Goal: Task Accomplishment & Management: Complete application form

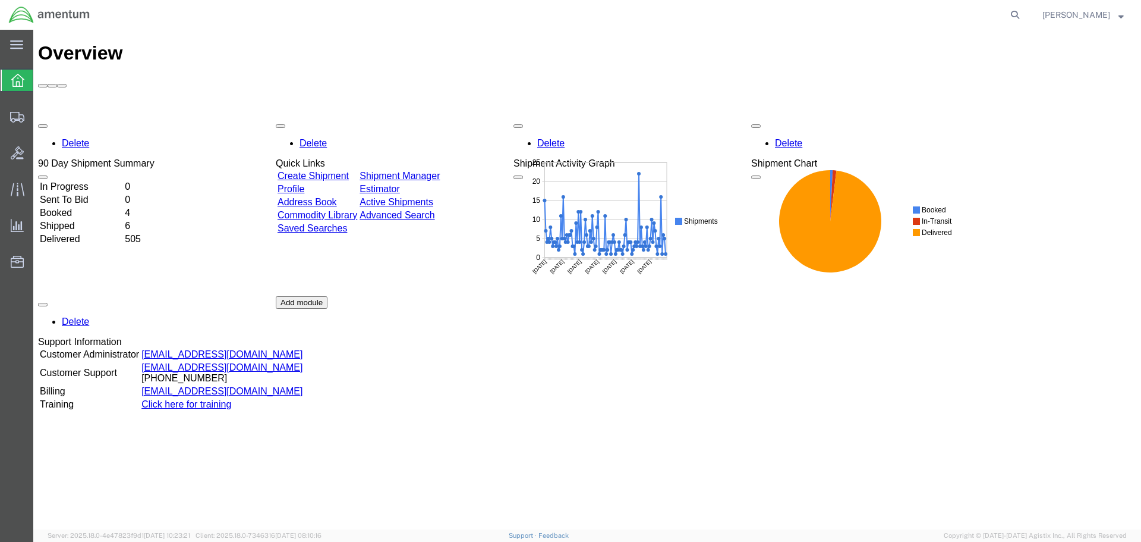
click at [349, 171] on link "Create Shipment" at bounding box center [313, 176] width 71 height 10
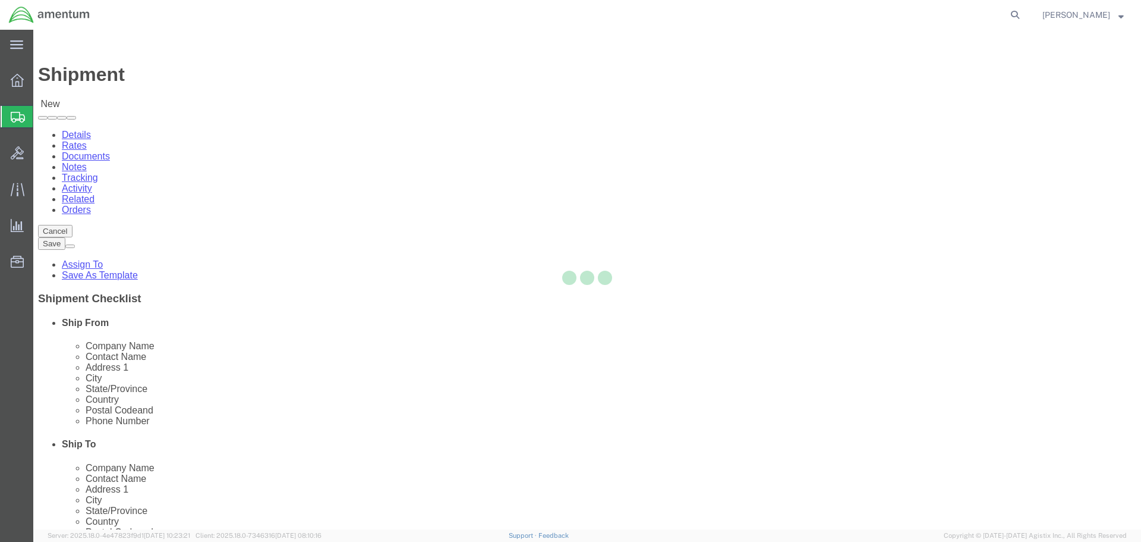
select select
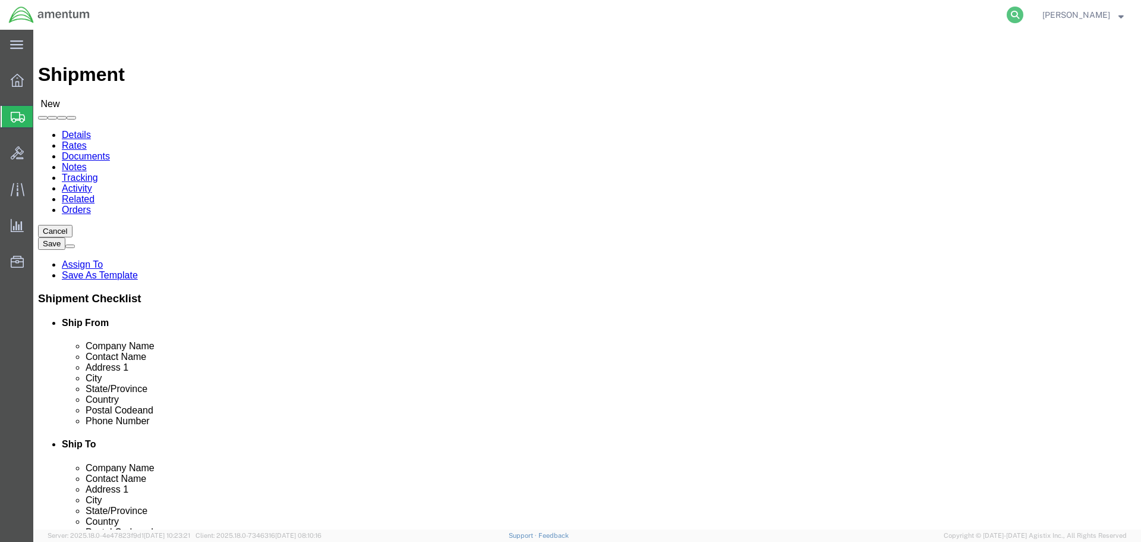
click at [1024, 11] on icon at bounding box center [1015, 15] width 17 height 17
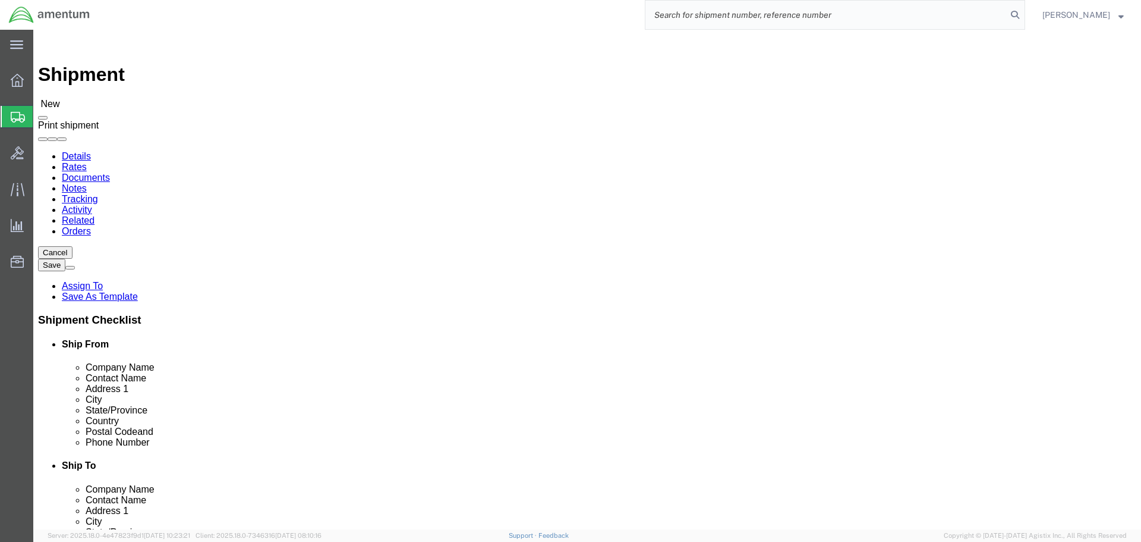
paste input "284955271946"
type input "284955271946"
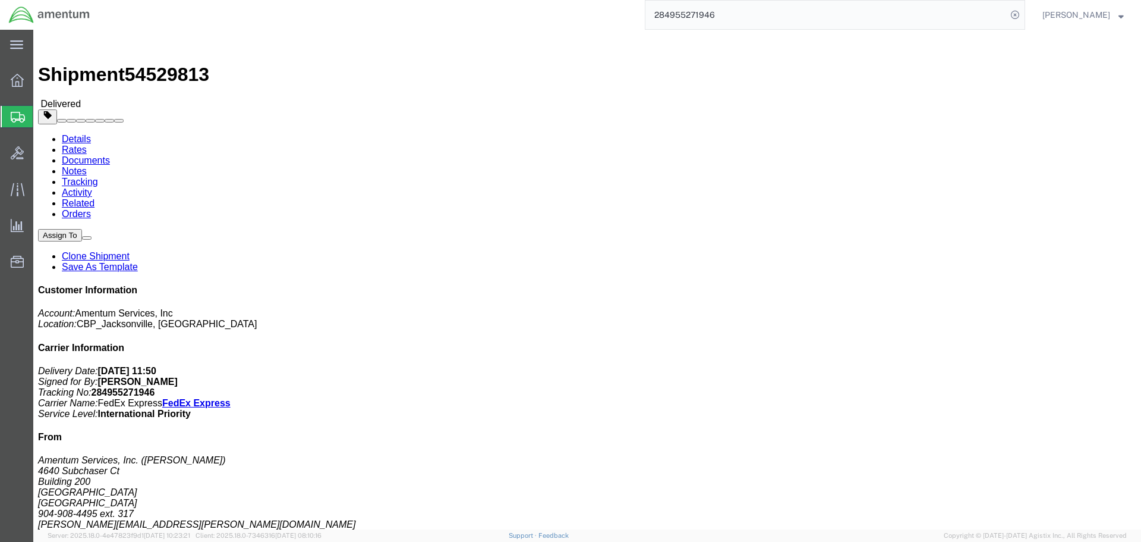
click at [0, 0] on span "Create Shipment" at bounding box center [0, 0] width 0 height 0
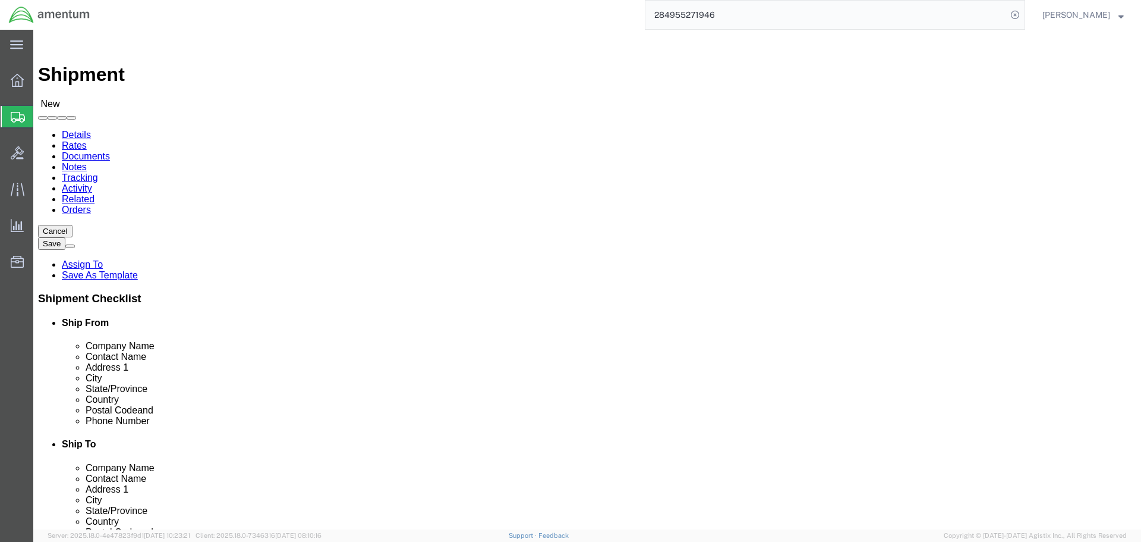
select select "MYPROFILE"
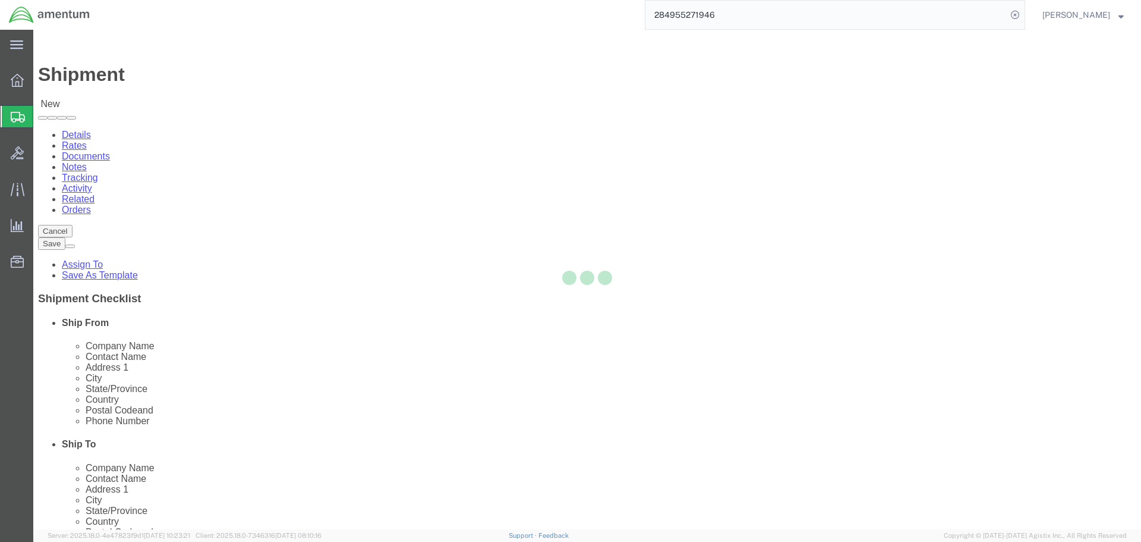
select select "FL"
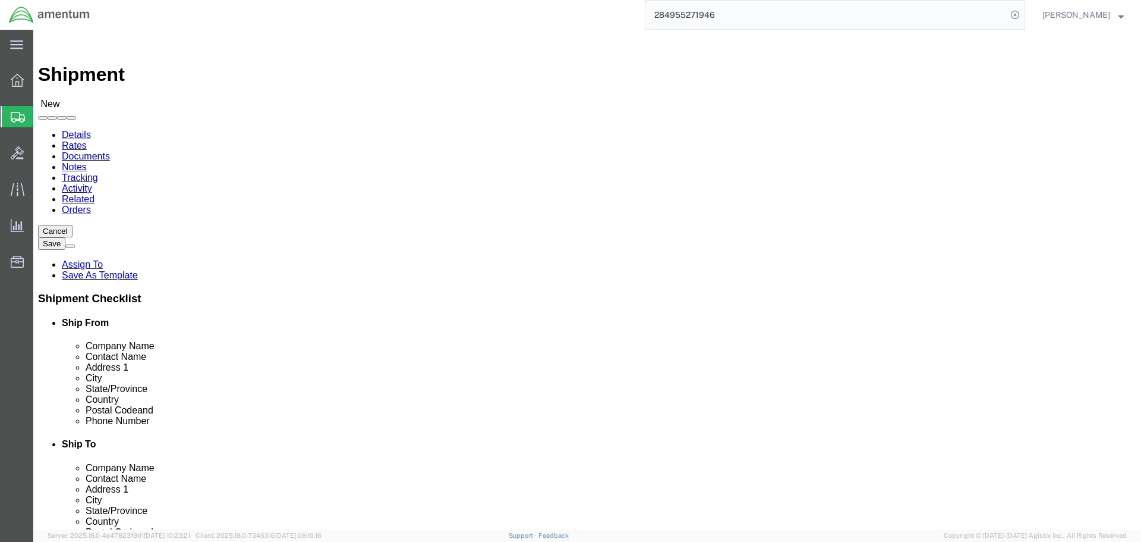
type input "epr"
select select "49933"
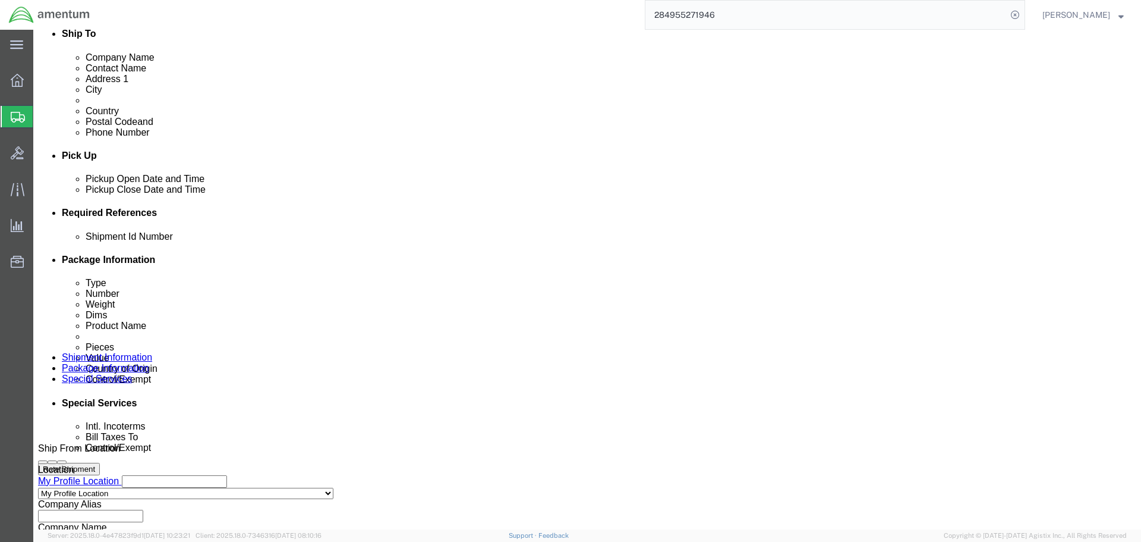
scroll to position [476, 0]
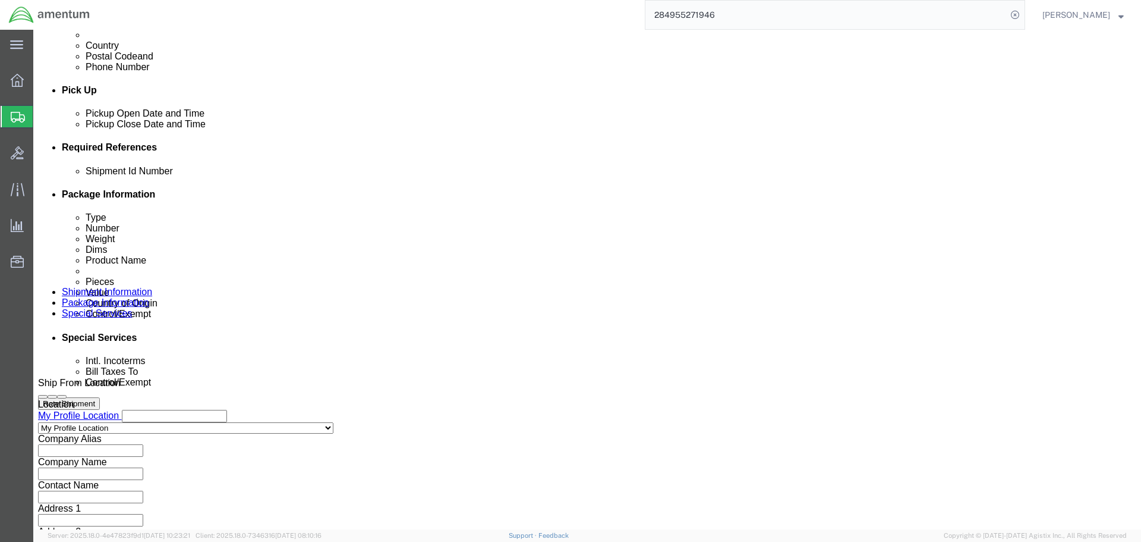
click input "text"
click input "ams71025"
type input "AMS7102 TO EPR"
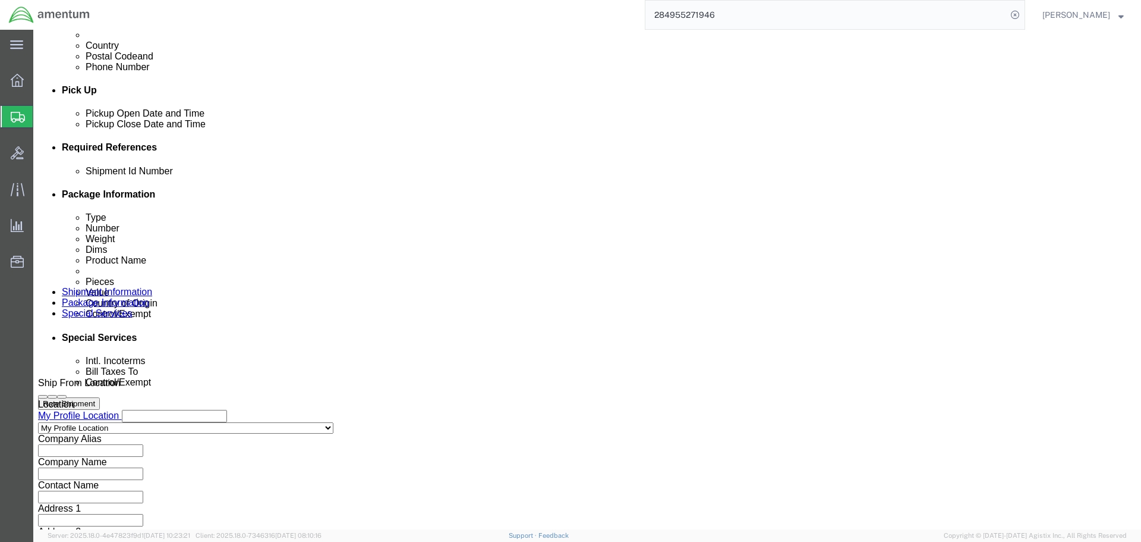
click button "Add reference"
click select "Select Account Type Activity ID Airline Appointment Number ASN Batch Request # …"
select select "PROJNUM"
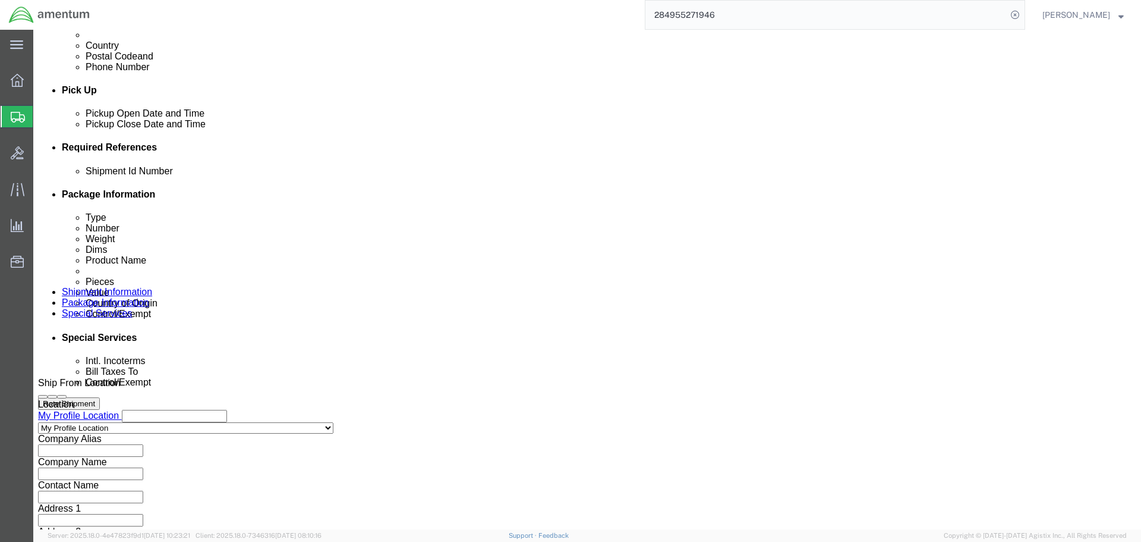
click select "Select Account Type Activity ID Airline Appointment Number ASN Batch Request # …"
type input "6118.03.03.2219.000.SER.0000"
select select "DEPT"
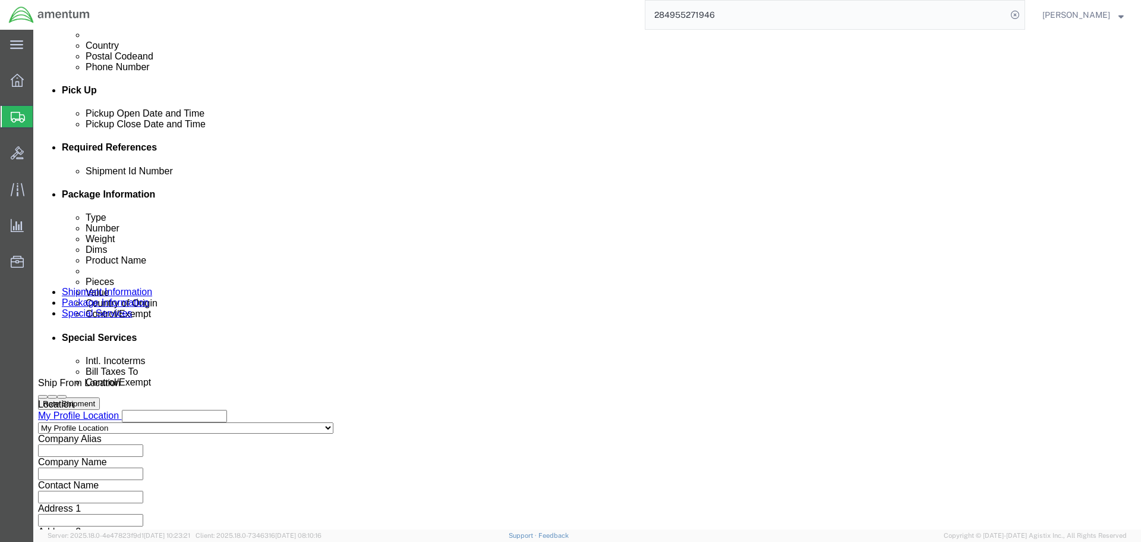
type input "CBP"
select select "CUSTREF"
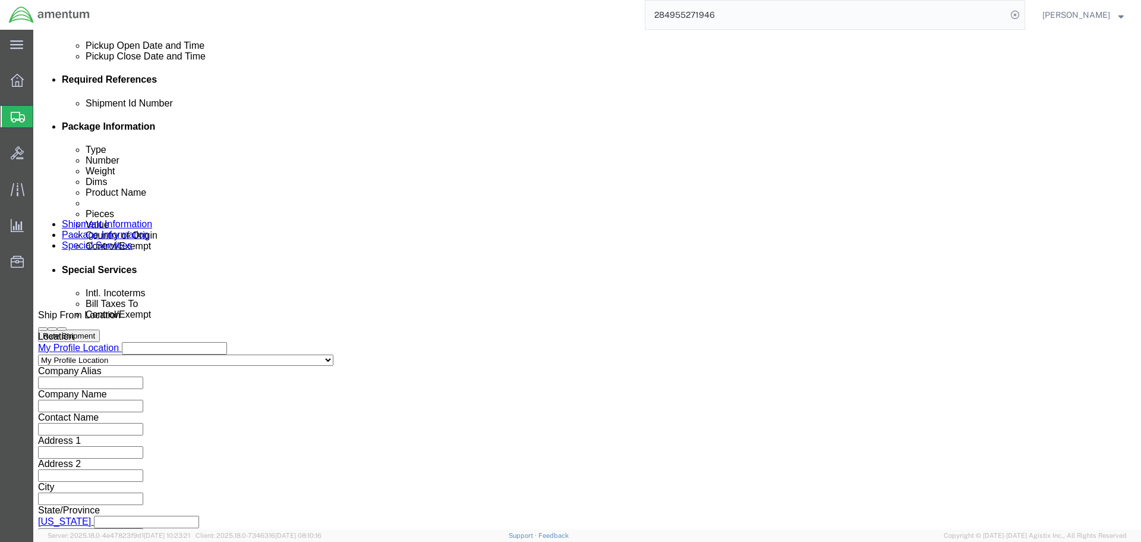
scroll to position [544, 0]
type input "0911E1R421"
click button "Continue"
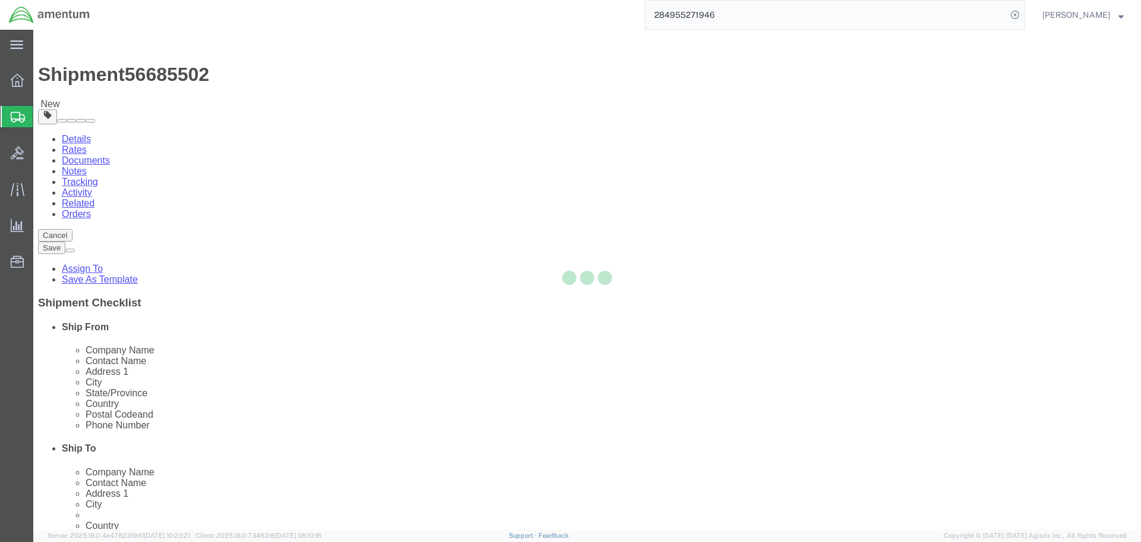
select select "CBOX"
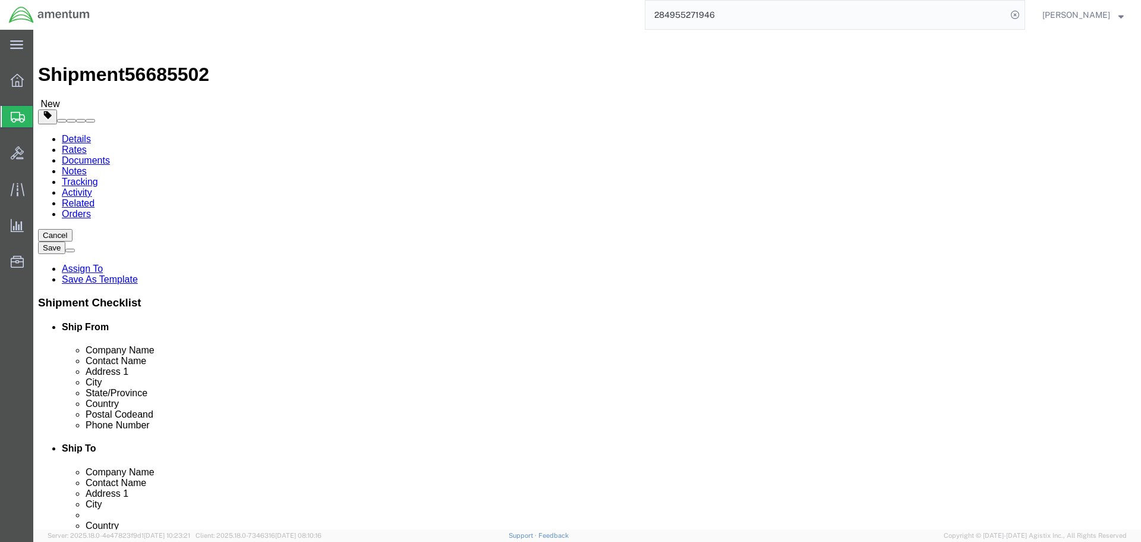
click select "Select BCK Boxes Bale(s) Basket(s) Bolt(s) Bottle(s) Buckets Bulk Bundle(s) Can…"
click div "Package Content # 1 x Package Type Select BCK Boxes Bale(s) Basket(s) Bolt(s) B…"
click input "text"
type input "16"
type input "10"
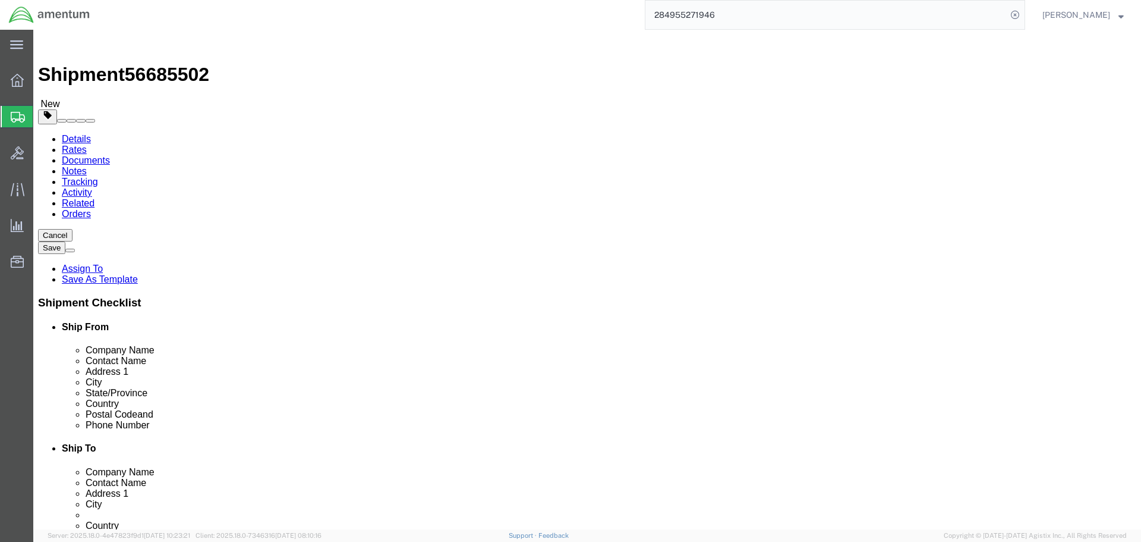
type input "10"
click link "Add Content"
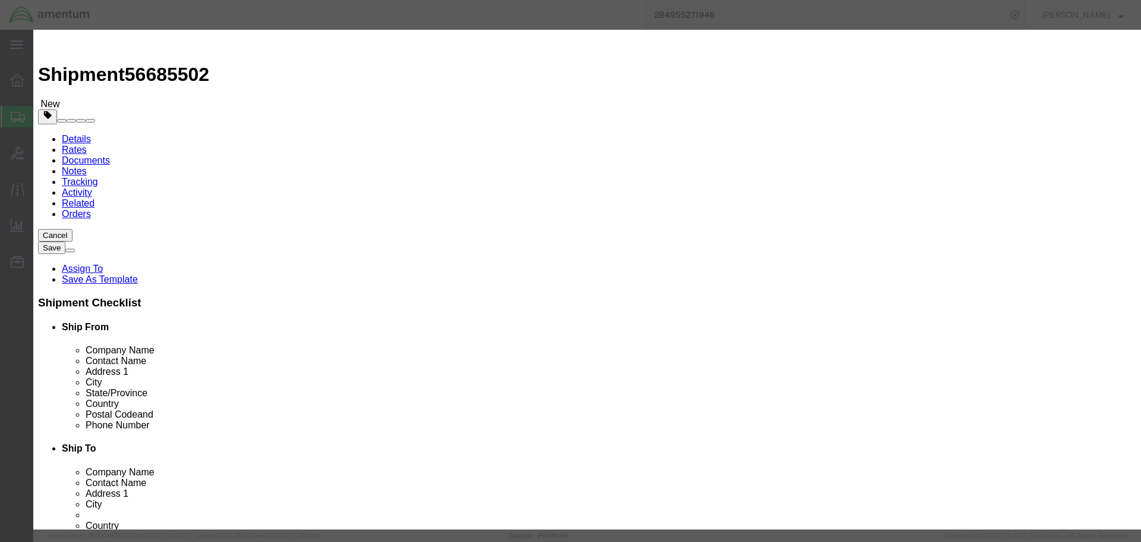
click input "text"
type input "AVALEX MOVING MAP"
type input "1"
type input "70000"
select select "USD"
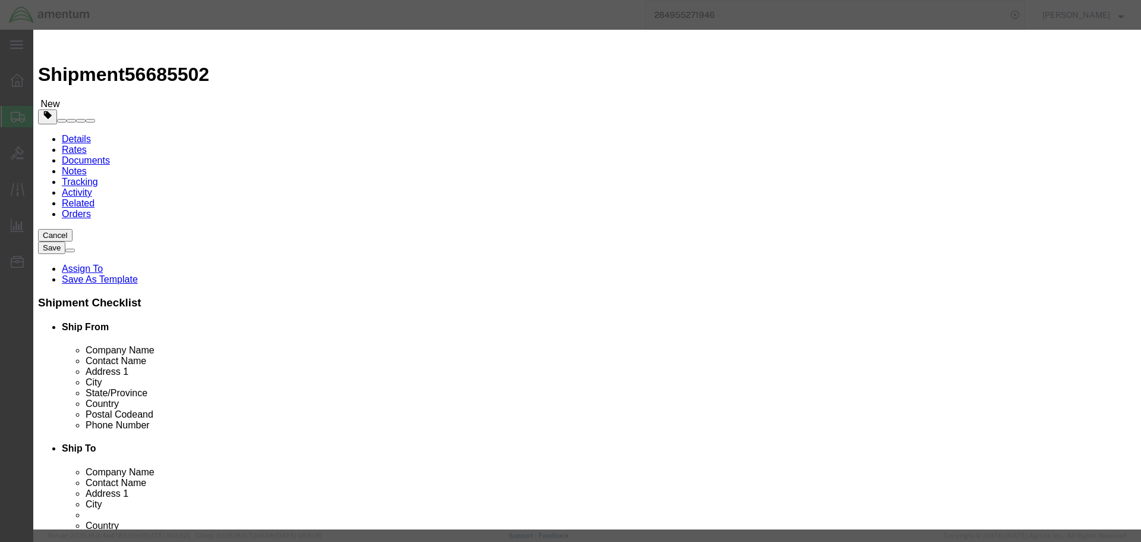
type input "AMS7102"
click textarea
type textarea "AVALEX MOVING MAP"
click td "Model: AVALEX"
select select
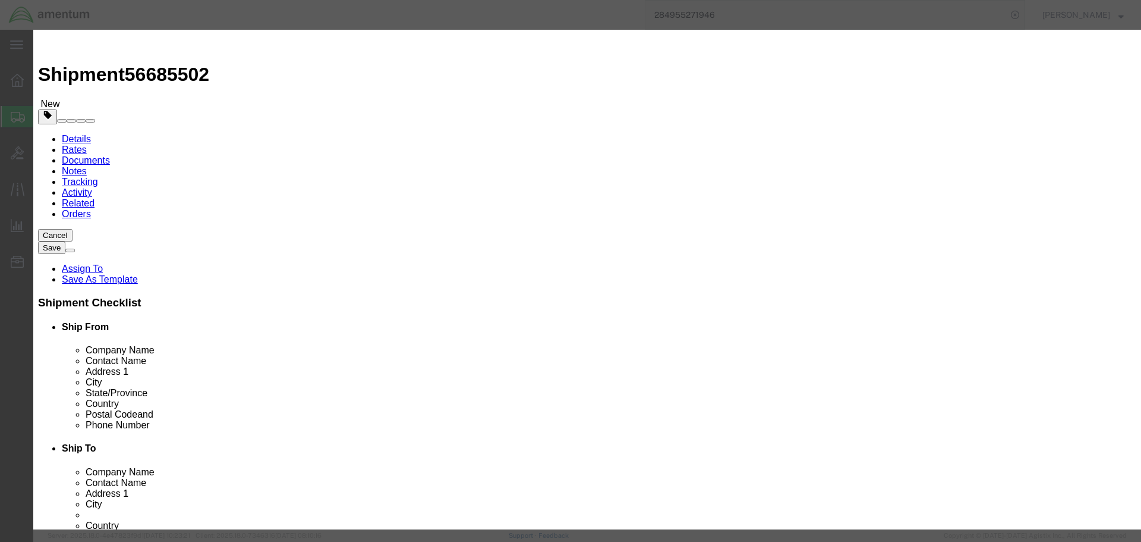
type input "1250"
select select
type textarea "***FRAGILE***"
select select "US"
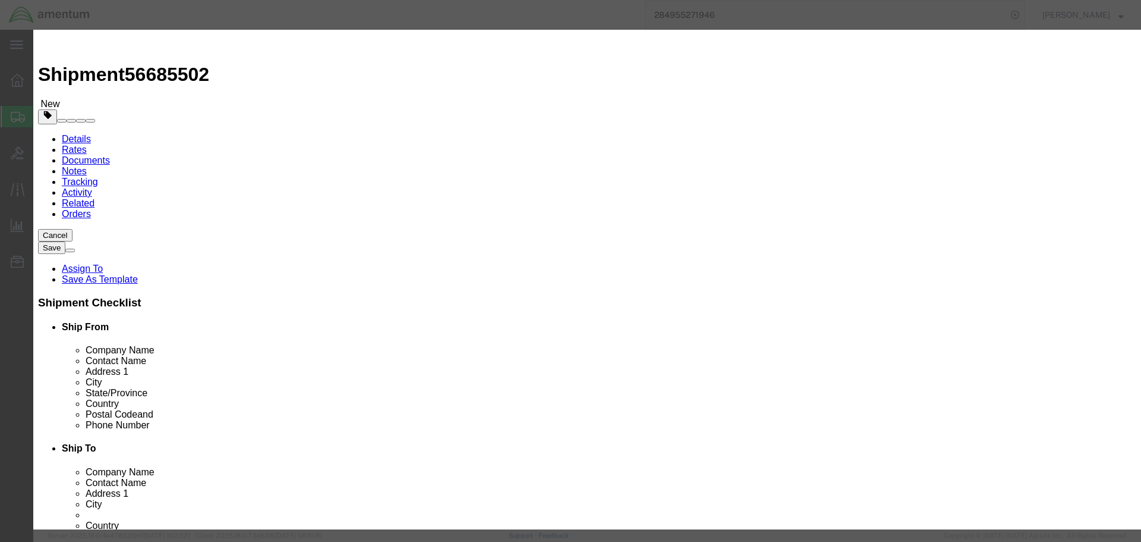
type input "0812E1R354"
select select "PROJNUM"
select select
checkbox input "false"
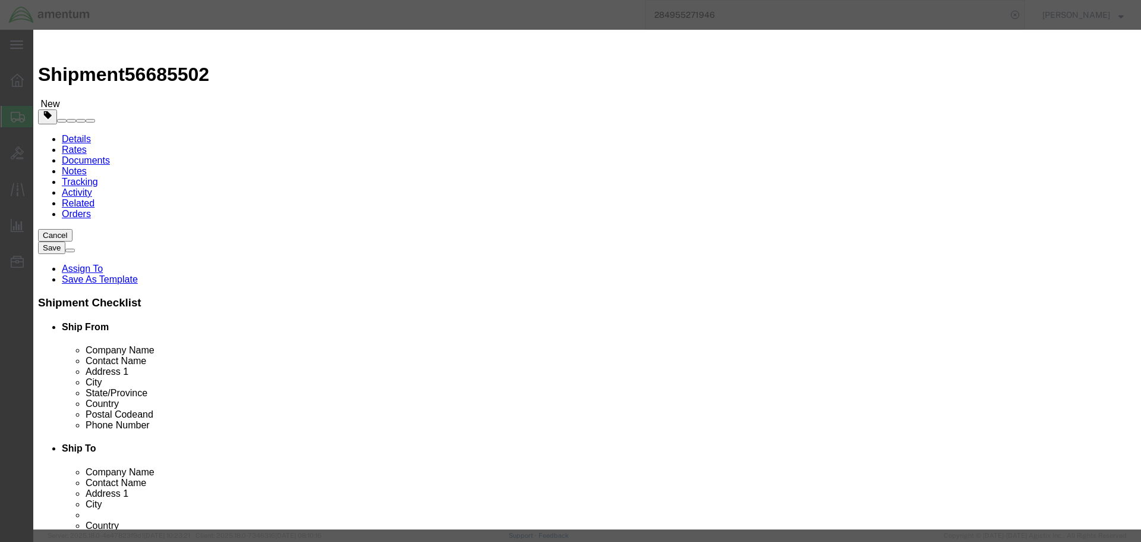
type input "AVALEX Moving Map"
type input "AVALEX"
type textarea "AVALEX Moving Map"
type input "6118.00.03.2219.SER.0000 CL003Ship/Trans-SER"
type textarea "AVALEX Moving Map"
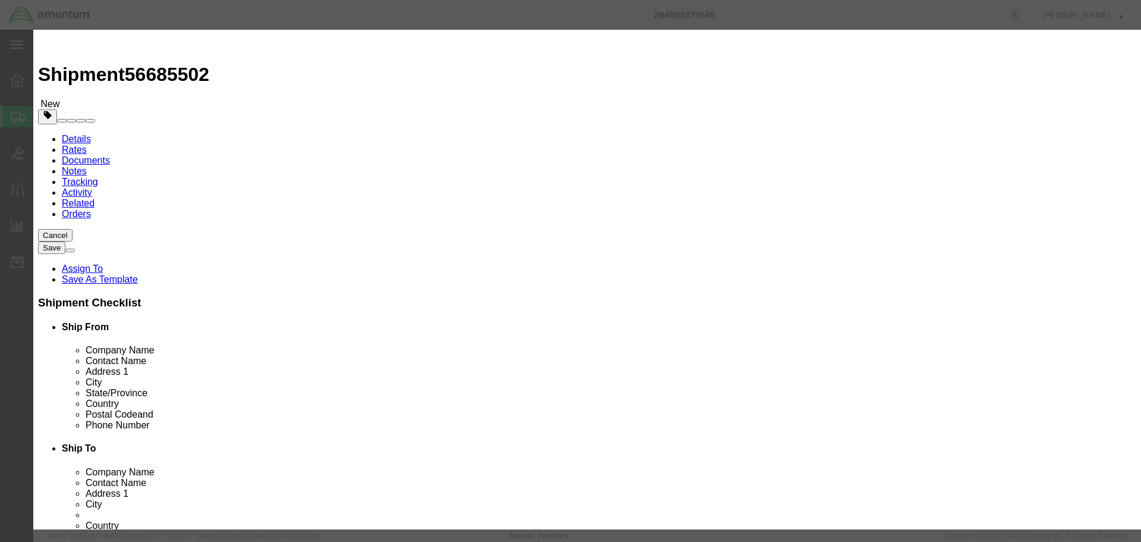
click button "Close"
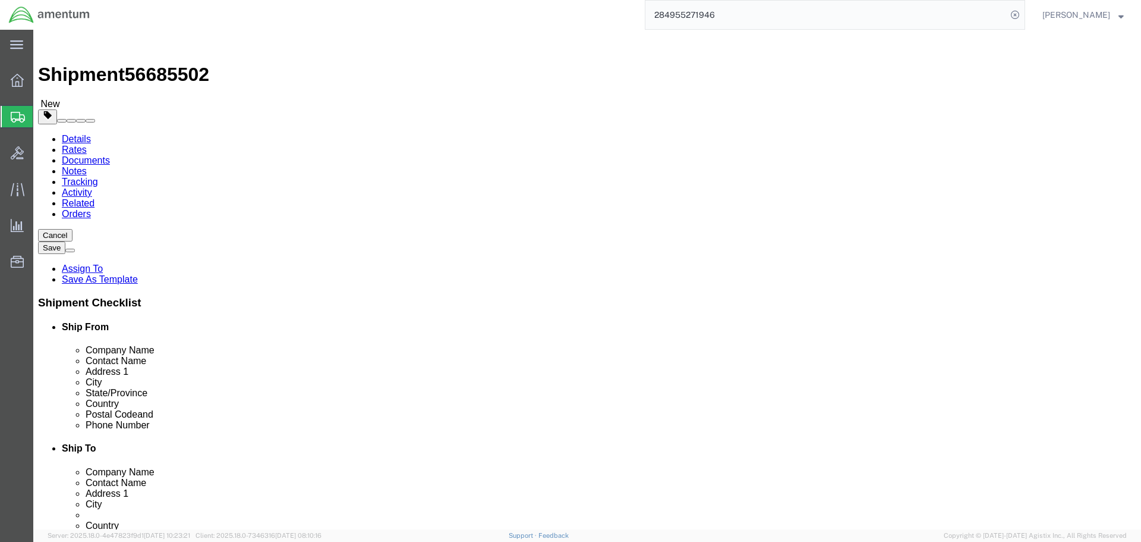
click link "Add Content"
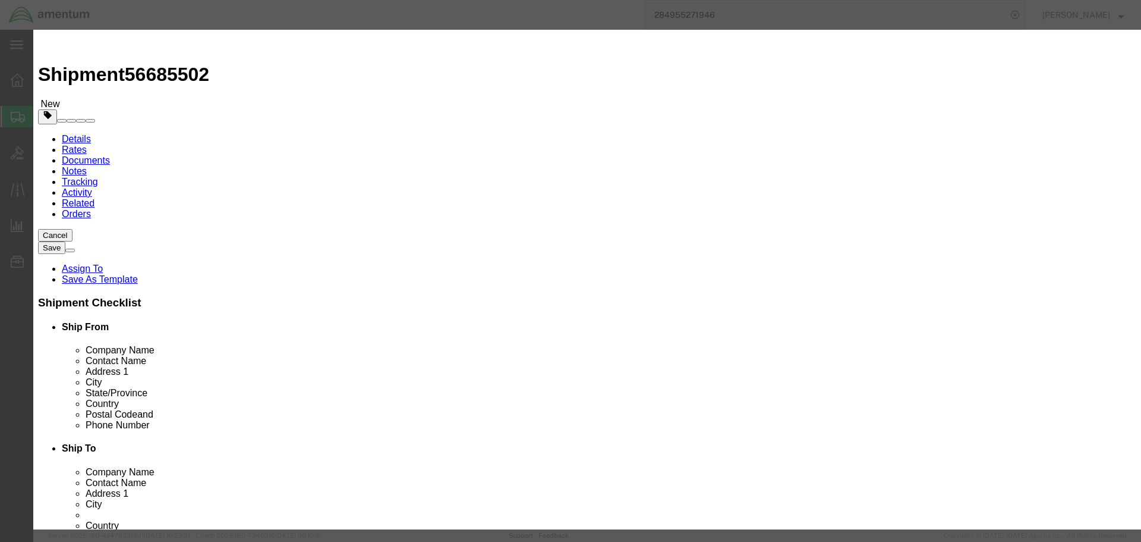
click input "text"
type input "AVALEX MOVING MAP"
click input "0"
type input "1"
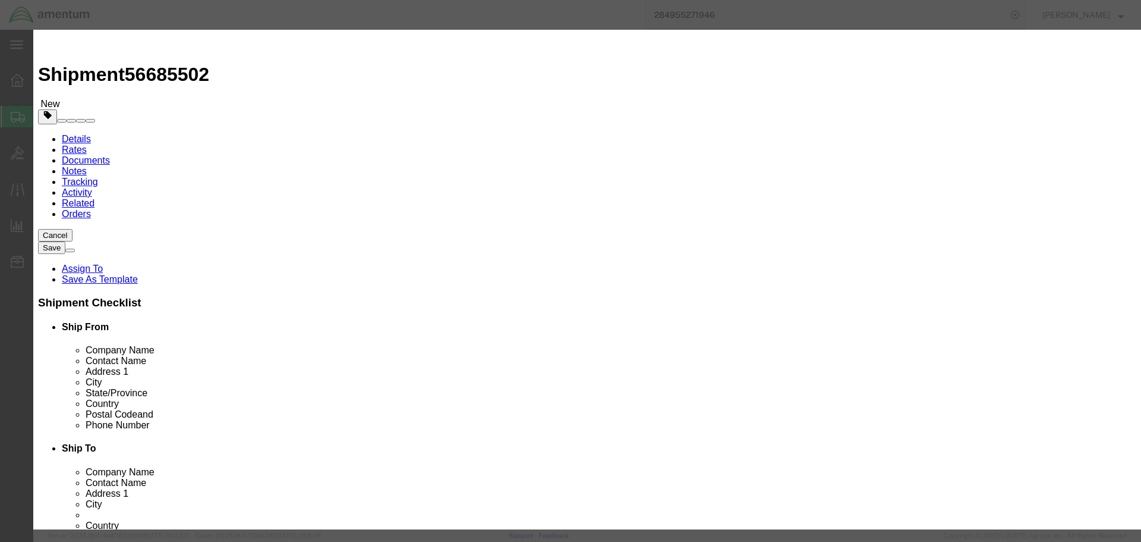
type input "70000"
click div "Product Name AVALEX MOVING MAP AVALEX MOVING MAP Pieces 1 Select Bag Barrels 10…"
click input "text"
type input "AMS7102"
click textarea
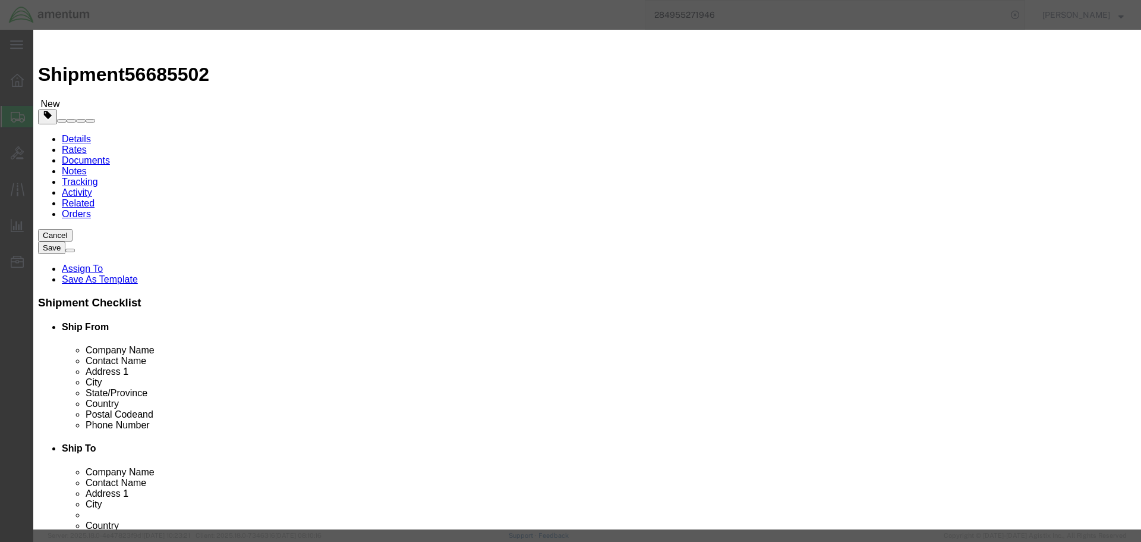
type textarea "MOVING MAP"
select select "US"
type input "0911E1R421"
click button "Save & Close"
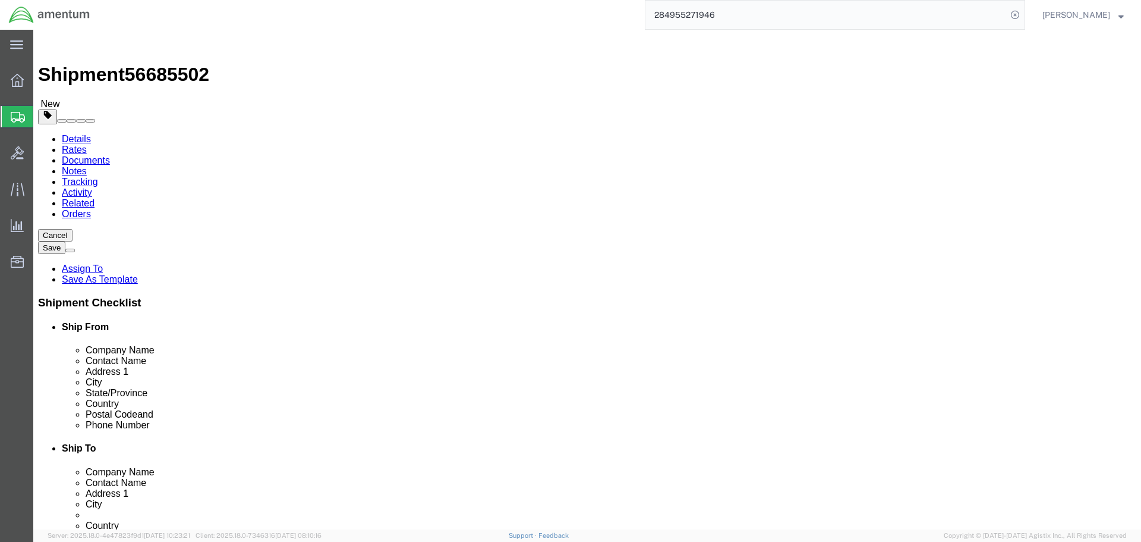
click button "Continue"
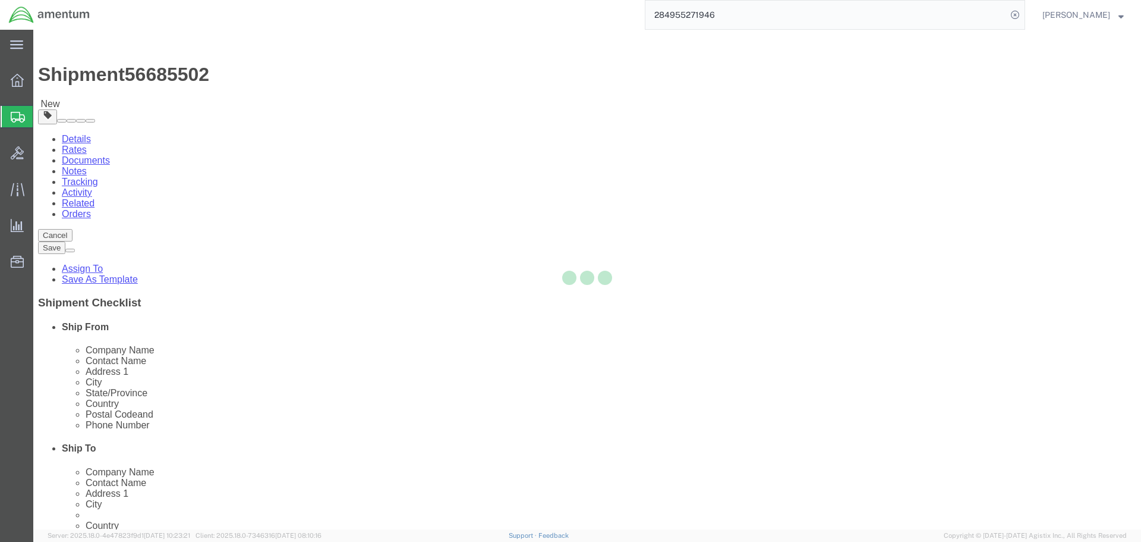
select select
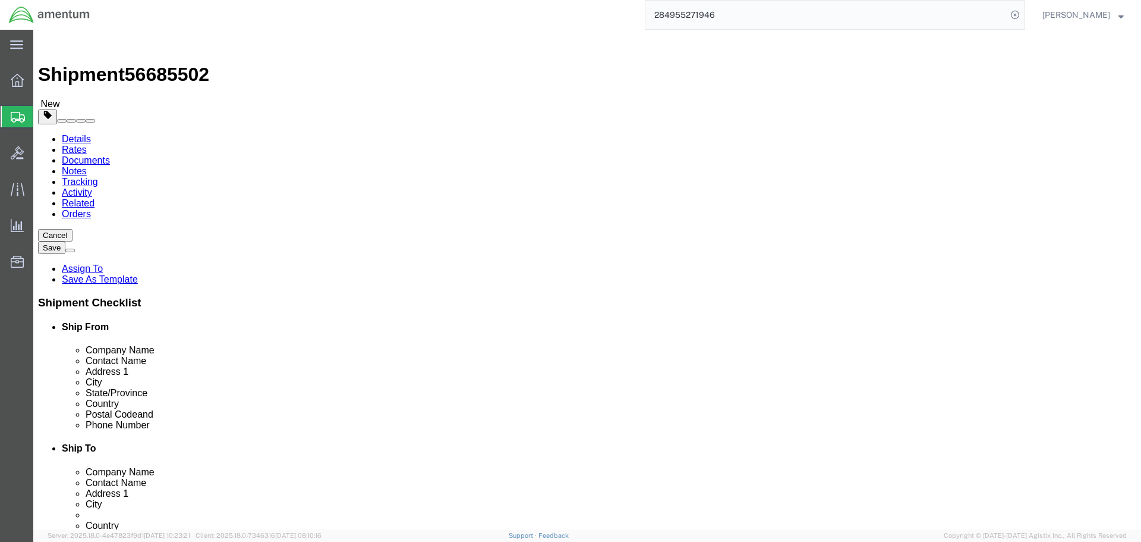
click button "Save"
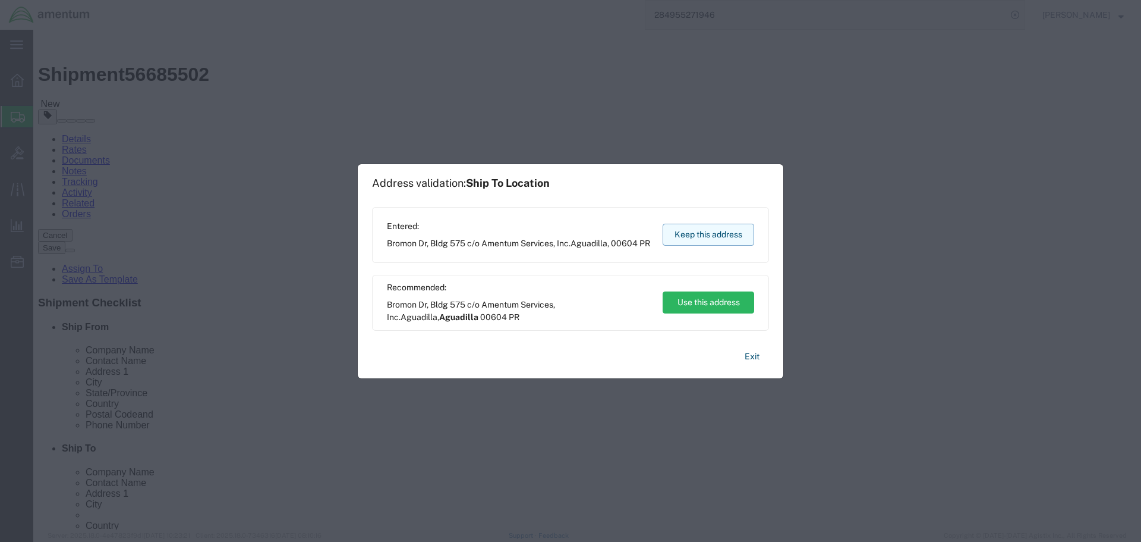
click at [705, 232] on button "Keep this address" at bounding box center [709, 235] width 92 height 22
